Goal: Task Accomplishment & Management: Manage account settings

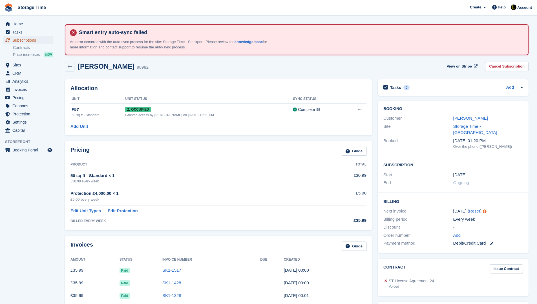
click at [41, 41] on span "Subscriptions" at bounding box center [29, 40] width 34 height 8
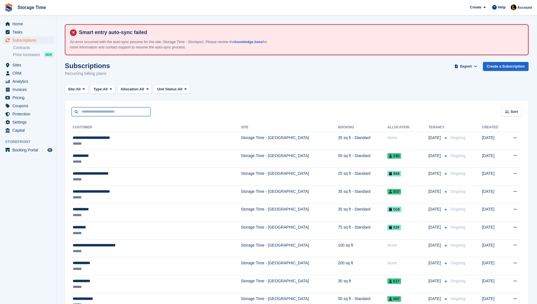
click at [118, 111] on input "text" at bounding box center [111, 111] width 79 height 9
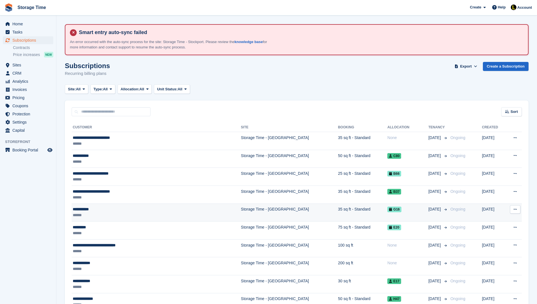
click at [116, 214] on div "******" at bounding box center [132, 215] width 118 height 6
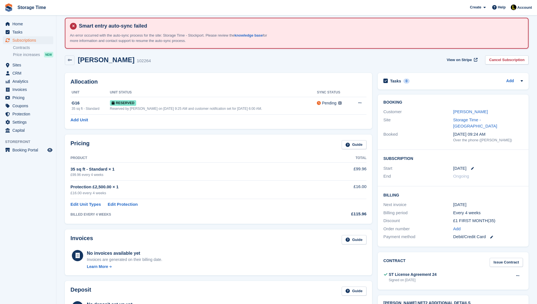
scroll to position [11, 0]
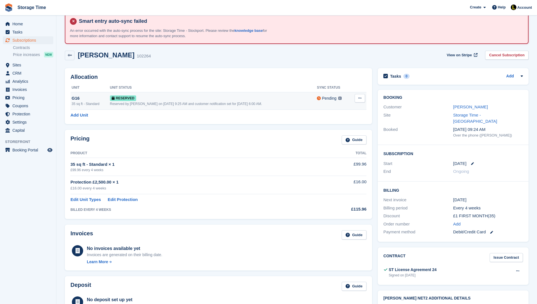
click at [361, 97] on icon at bounding box center [359, 98] width 3 height 4
click at [340, 119] on p "Deallocate" at bounding box center [337, 121] width 49 height 7
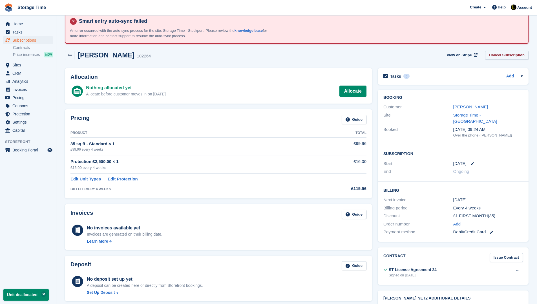
click at [507, 58] on link "Cancel Subscription" at bounding box center [506, 55] width 43 height 9
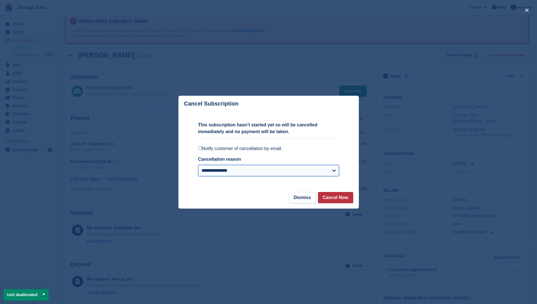
click at [266, 167] on select "**********" at bounding box center [268, 170] width 141 height 11
click at [198, 165] on select "**********" at bounding box center [268, 170] width 141 height 11
click at [282, 173] on select "**********" at bounding box center [268, 170] width 141 height 11
select select "**********"
click at [198, 165] on select "**********" at bounding box center [268, 170] width 141 height 11
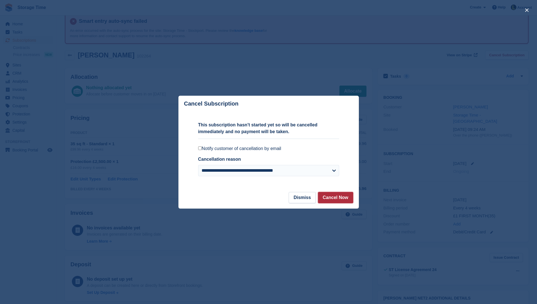
click at [330, 197] on button "Cancel Now" at bounding box center [335, 197] width 35 height 11
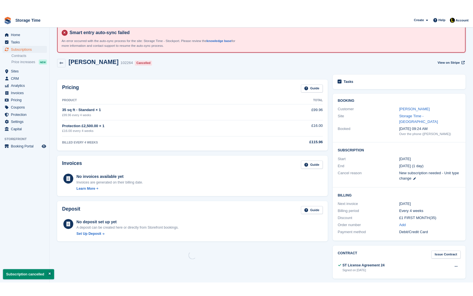
scroll to position [0, 0]
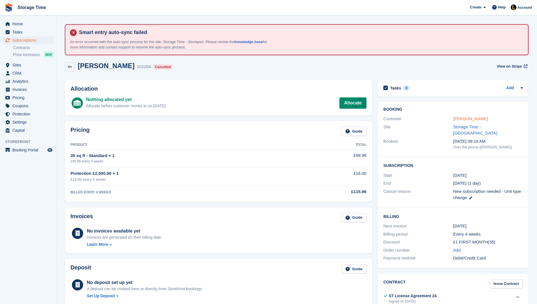
click at [459, 119] on link "Nafez Breik" at bounding box center [470, 118] width 35 height 5
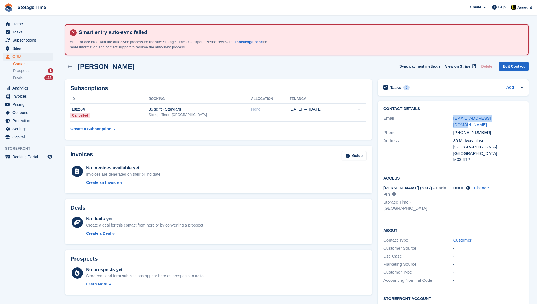
drag, startPoint x: 508, startPoint y: 118, endPoint x: 451, endPoint y: 119, distance: 56.4
click at [451, 119] on div "Email nafezmed1@hotmail.com" at bounding box center [452, 121] width 139 height 14
copy div "nafezmed1@hotmail.com"
drag, startPoint x: 119, startPoint y: 68, endPoint x: 79, endPoint y: 68, distance: 40.0
click at [79, 68] on div "Nafez Breik Sync payment methods View on Stripe Delete Edit Contact" at bounding box center [297, 67] width 464 height 10
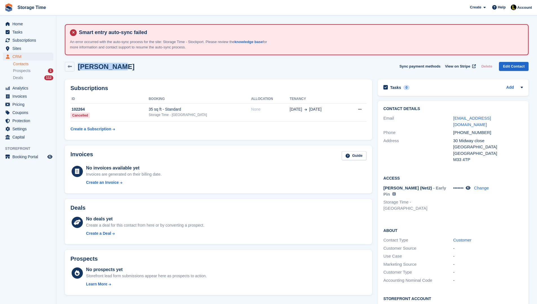
copy h2 "Nafez Breik"
drag, startPoint x: 491, startPoint y: 125, endPoint x: 451, endPoint y: 127, distance: 39.5
click at [451, 129] on div "Phone +447743455379" at bounding box center [452, 133] width 139 height 8
copy div "+447743455379"
drag, startPoint x: 477, startPoint y: 135, endPoint x: 448, endPoint y: 135, distance: 29.9
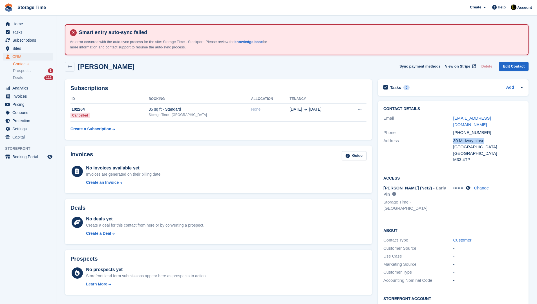
click at [448, 137] on div "Address 30 Midway close manchester United Kingdom M33 4TP" at bounding box center [452, 150] width 139 height 27
copy div "30 Midway close"
click at [488, 144] on div "manchester" at bounding box center [488, 147] width 70 height 6
drag, startPoint x: 488, startPoint y: 141, endPoint x: 453, endPoint y: 142, distance: 35.0
click at [453, 144] on div "manchester" at bounding box center [488, 147] width 70 height 6
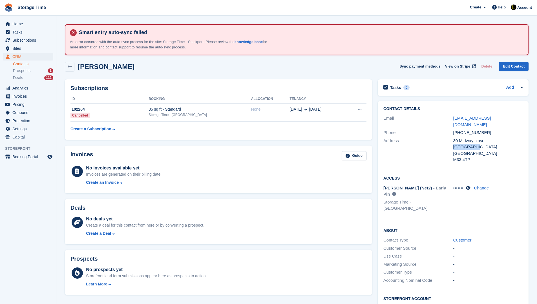
copy div "manchester"
drag, startPoint x: 472, startPoint y: 155, endPoint x: 453, endPoint y: 154, distance: 18.4
click at [453, 157] on div "M33 4TP" at bounding box center [488, 160] width 70 height 6
copy div "M33 4TP"
click at [127, 192] on div "Invoices Guide No invoices available yet Invoices are generated on their billin…" at bounding box center [218, 170] width 307 height 48
